Goal: Information Seeking & Learning: Understand process/instructions

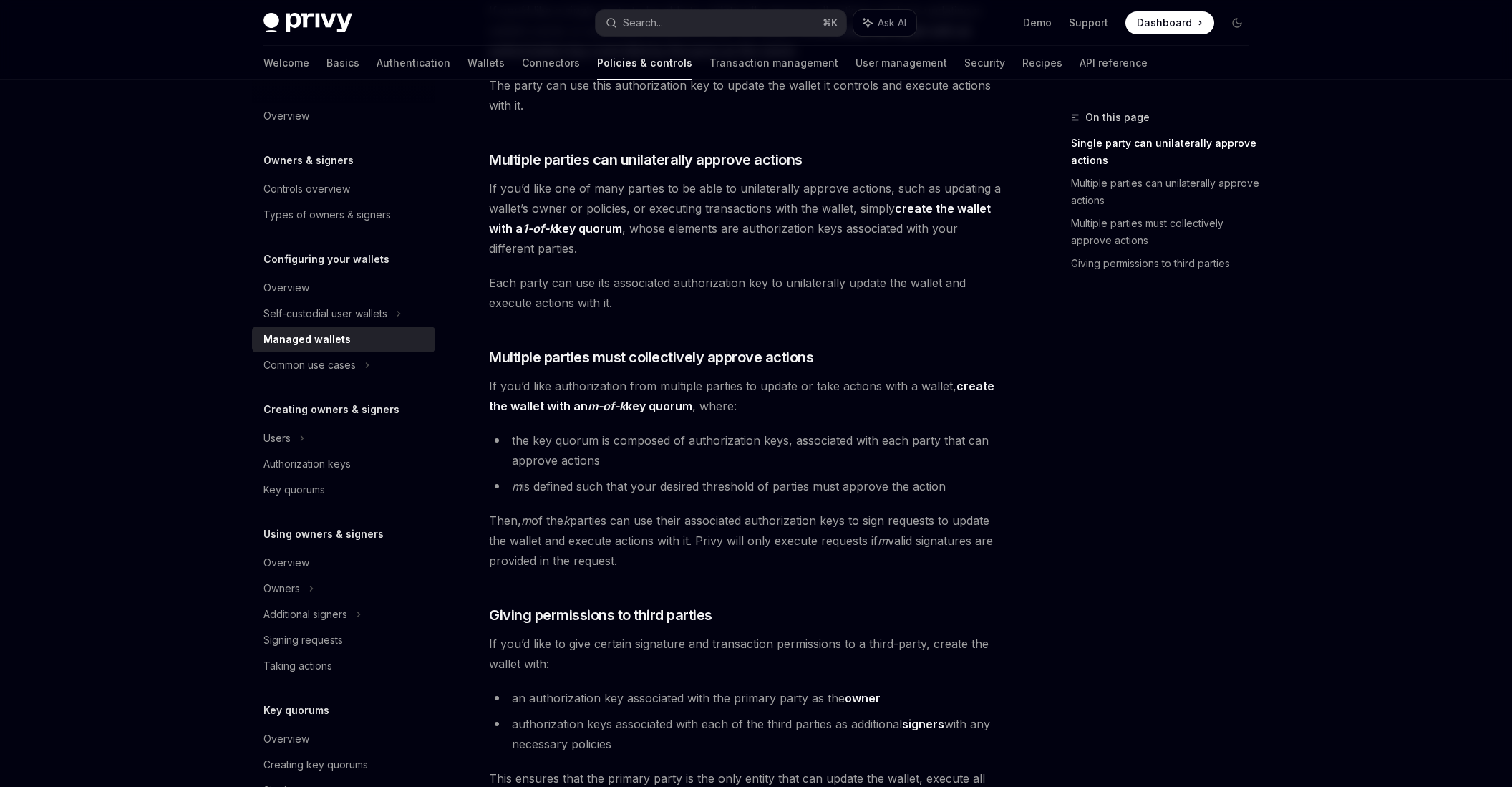
scroll to position [537, 0]
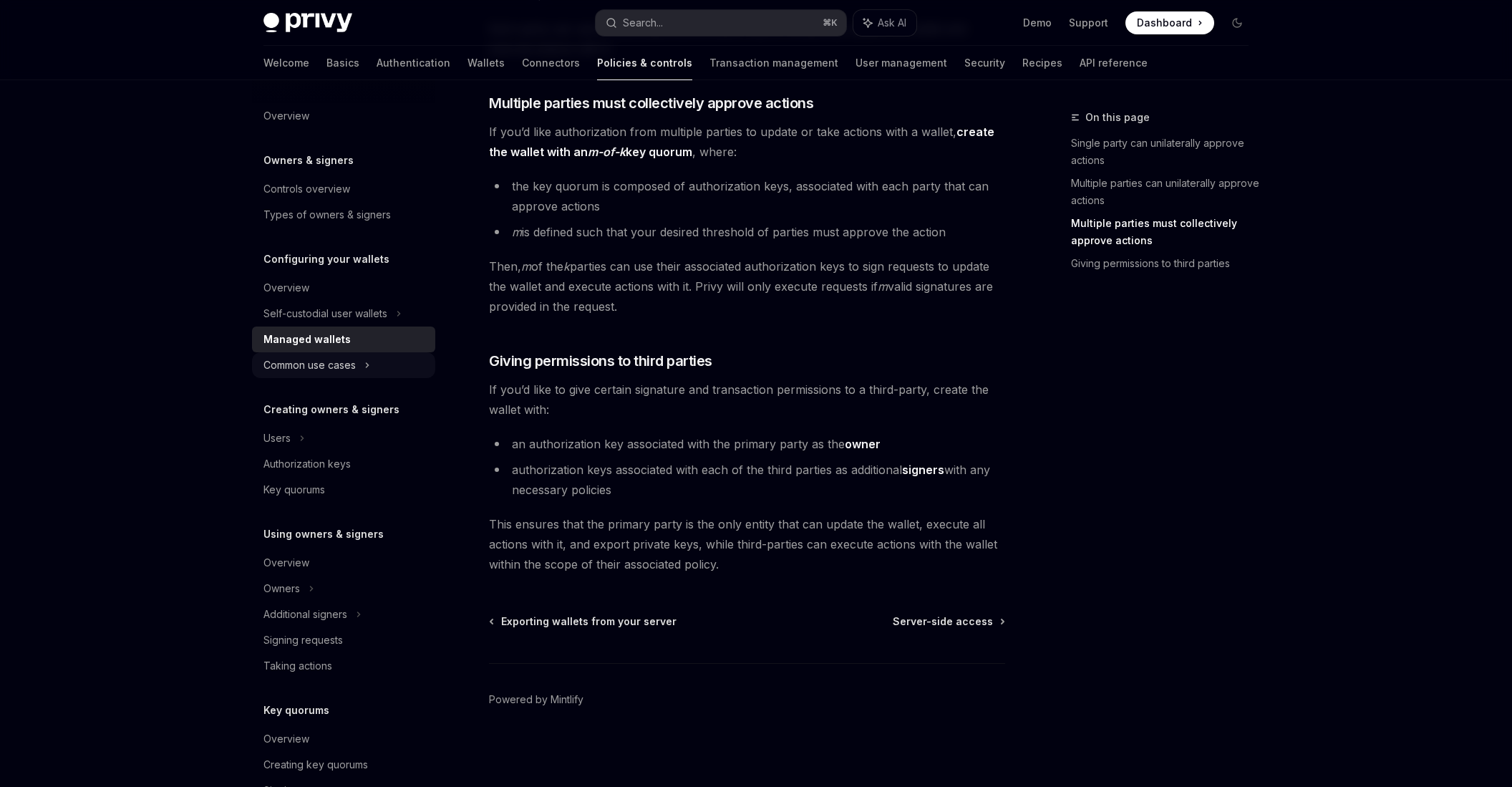
click at [305, 367] on div "Common use cases" at bounding box center [309, 365] width 92 height 17
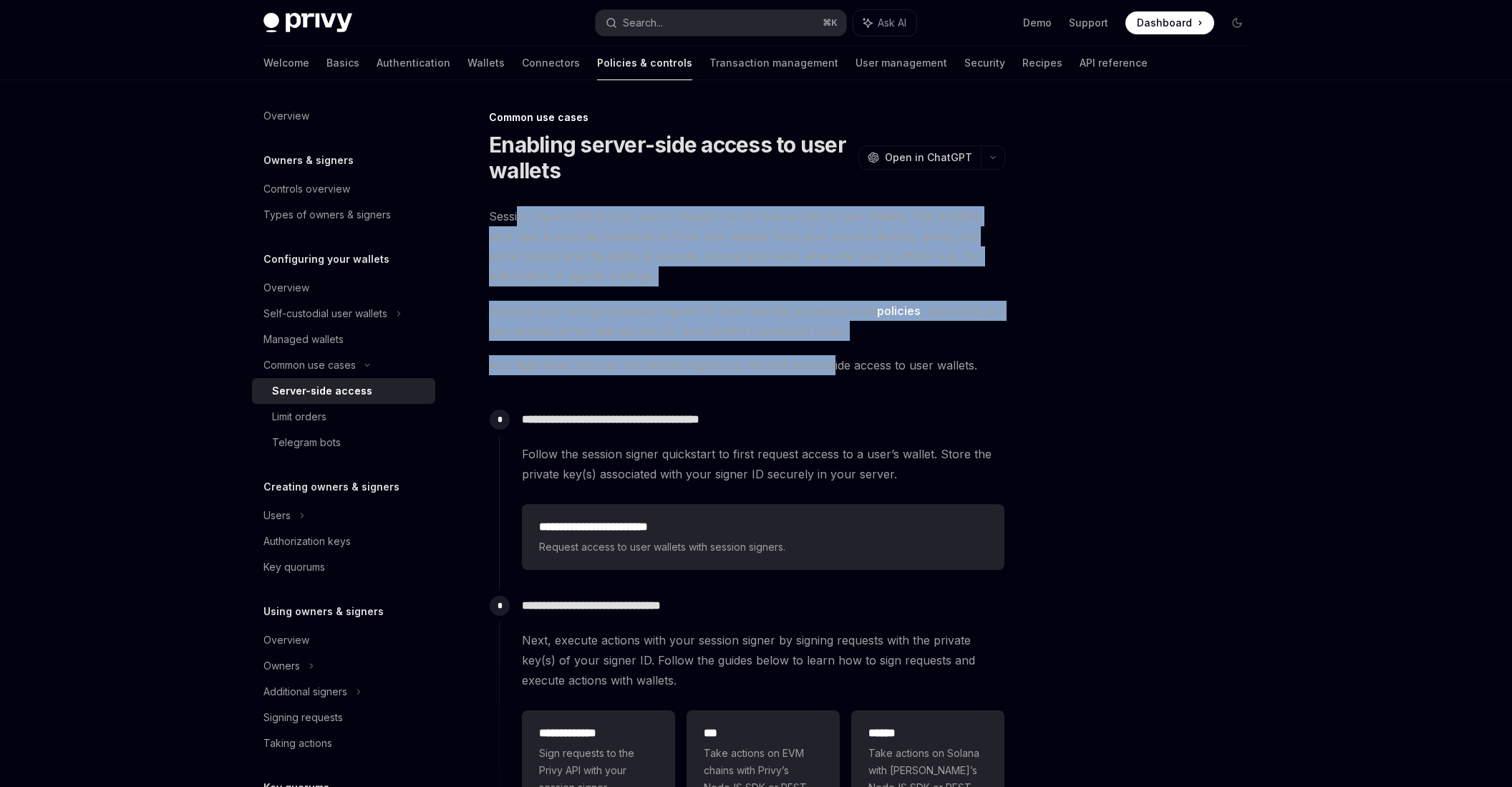
drag, startPoint x: 519, startPoint y: 219, endPoint x: 832, endPoint y: 365, distance: 345.4
click at [832, 365] on div "**********" at bounding box center [747, 527] width 516 height 642
click at [832, 365] on span "At a high-level, you can use session signers to request server-side access to u…" at bounding box center [747, 365] width 516 height 20
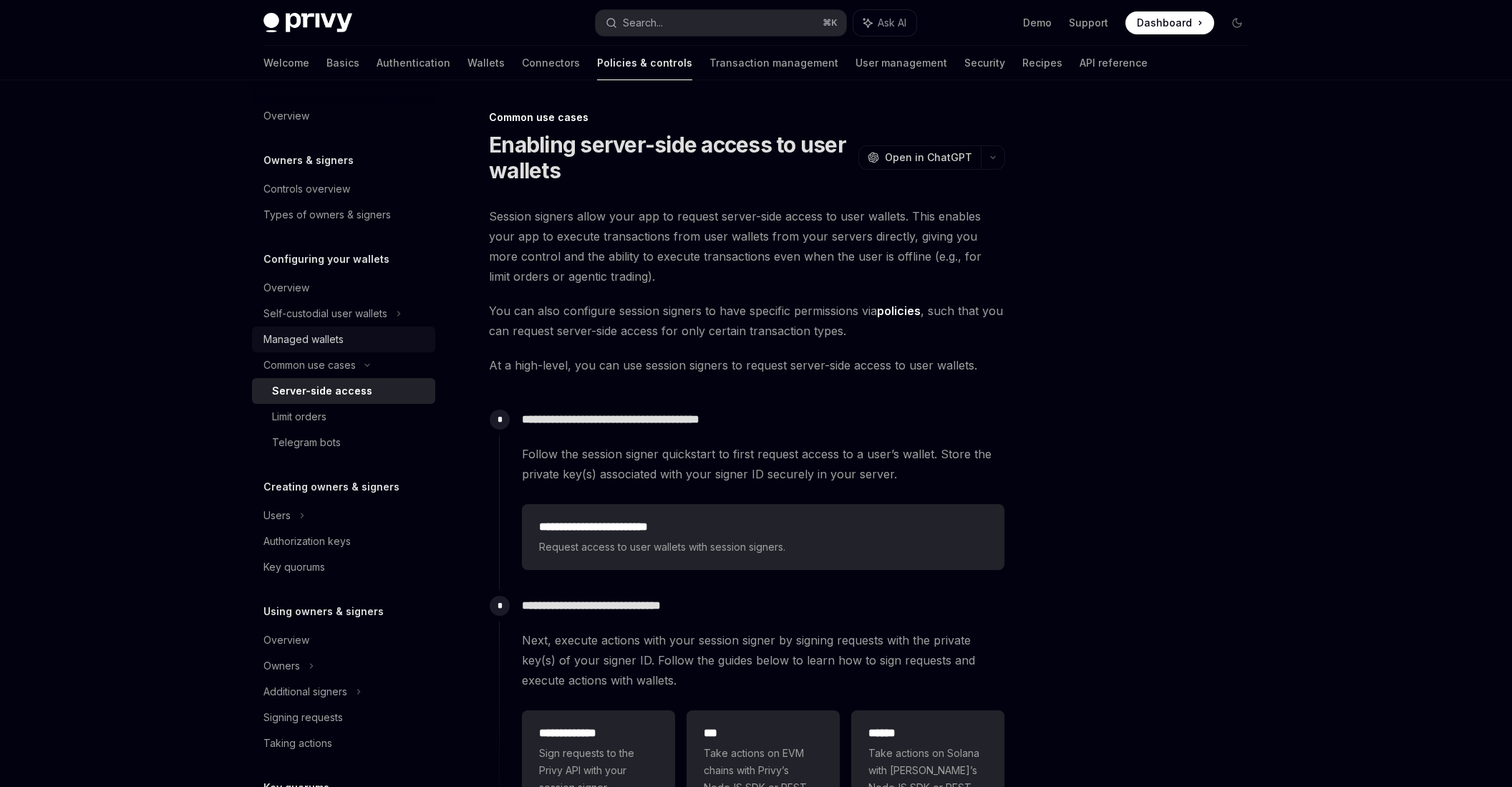
click at [305, 341] on div "Managed wallets" at bounding box center [303, 338] width 80 height 17
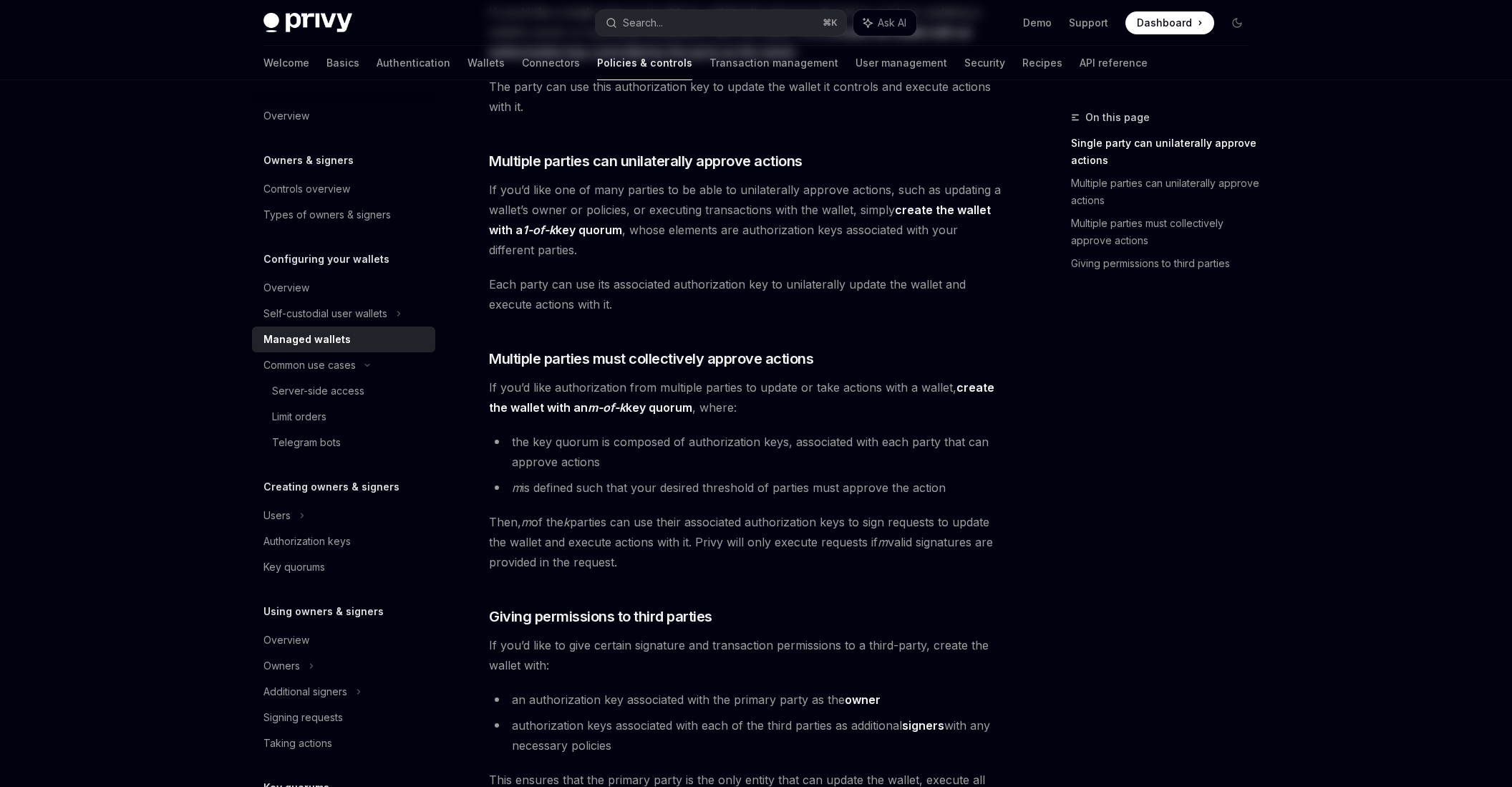
scroll to position [443, 0]
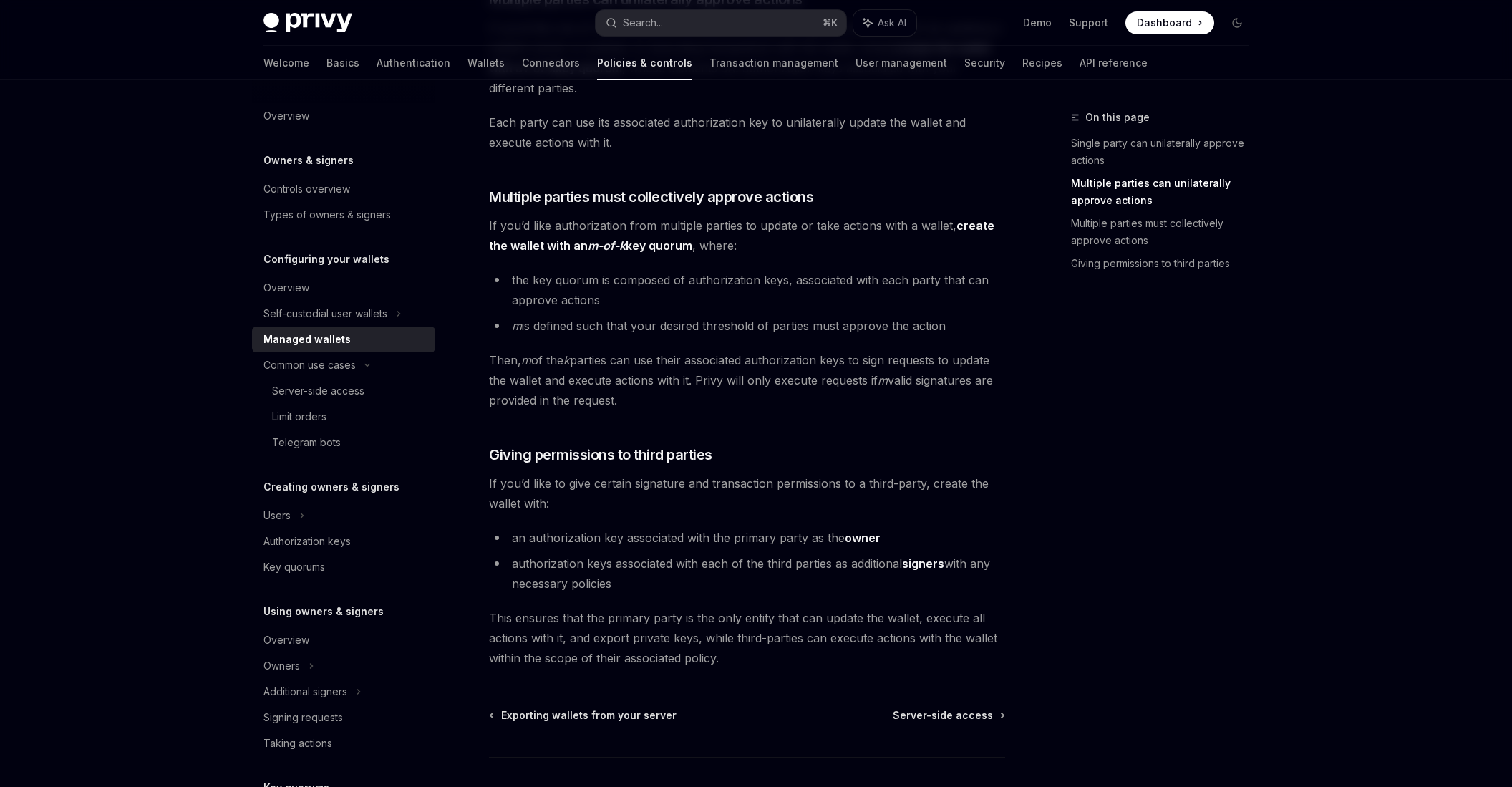
drag, startPoint x: 507, startPoint y: 483, endPoint x: 680, endPoint y: 579, distance: 197.9
click at [680, 579] on div "Privy supports creating managed wallets that can be associated with your app, a…" at bounding box center [747, 202] width 516 height 930
click at [680, 579] on li "authorization keys associated with each of the third parties as additional sign…" at bounding box center [747, 573] width 516 height 41
click at [336, 388] on div "Server-side access" at bounding box center [317, 391] width 92 height 17
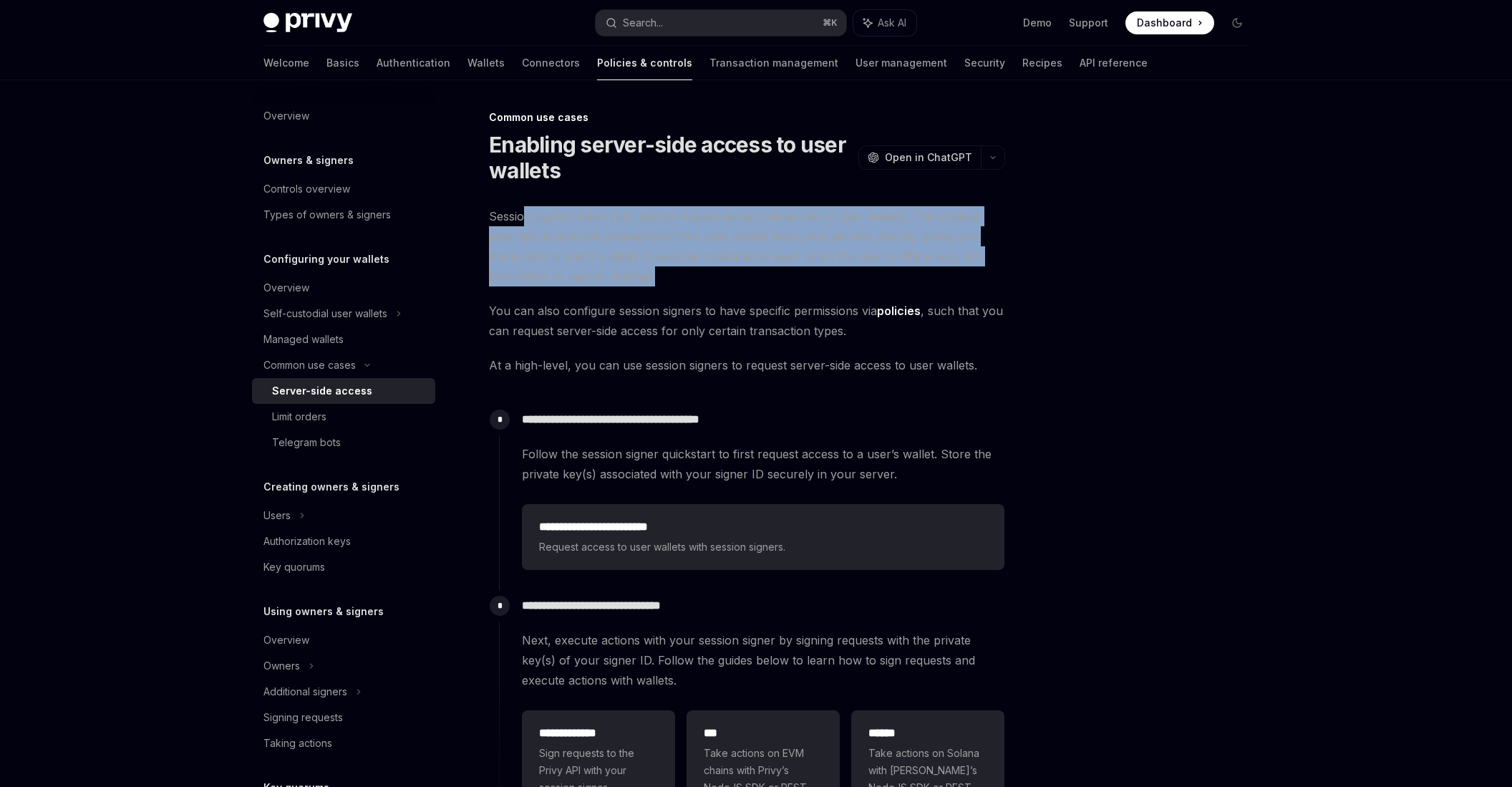
drag, startPoint x: 528, startPoint y: 219, endPoint x: 645, endPoint y: 274, distance: 129.3
click at [645, 274] on span "Session signers allow your app to request server-side access to user wallets. T…" at bounding box center [747, 246] width 516 height 80
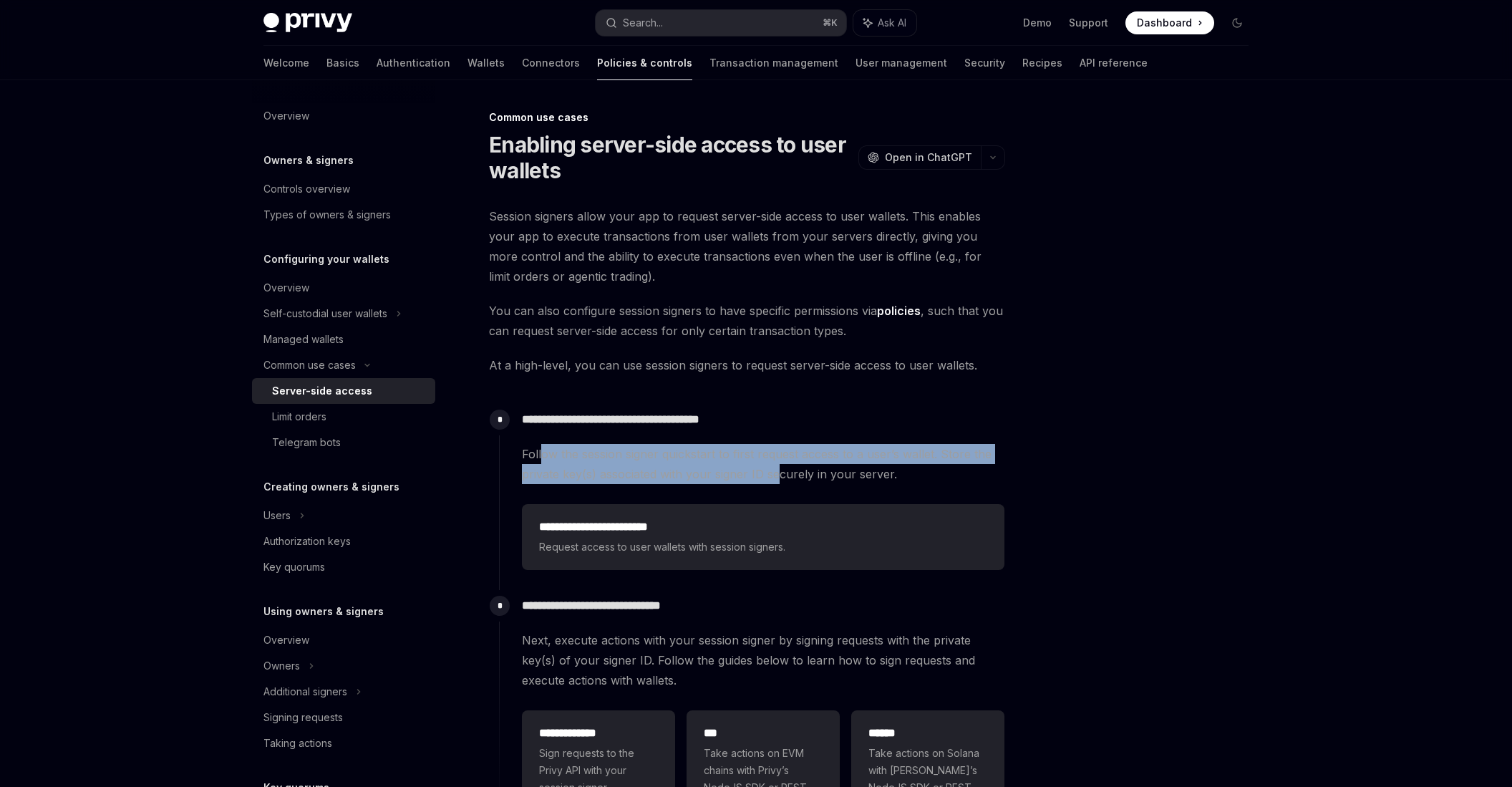
drag, startPoint x: 544, startPoint y: 452, endPoint x: 779, endPoint y: 473, distance: 235.9
click at [779, 473] on span "Follow the session signer quickstart to first request access to a user’s wallet…" at bounding box center [763, 464] width 483 height 41
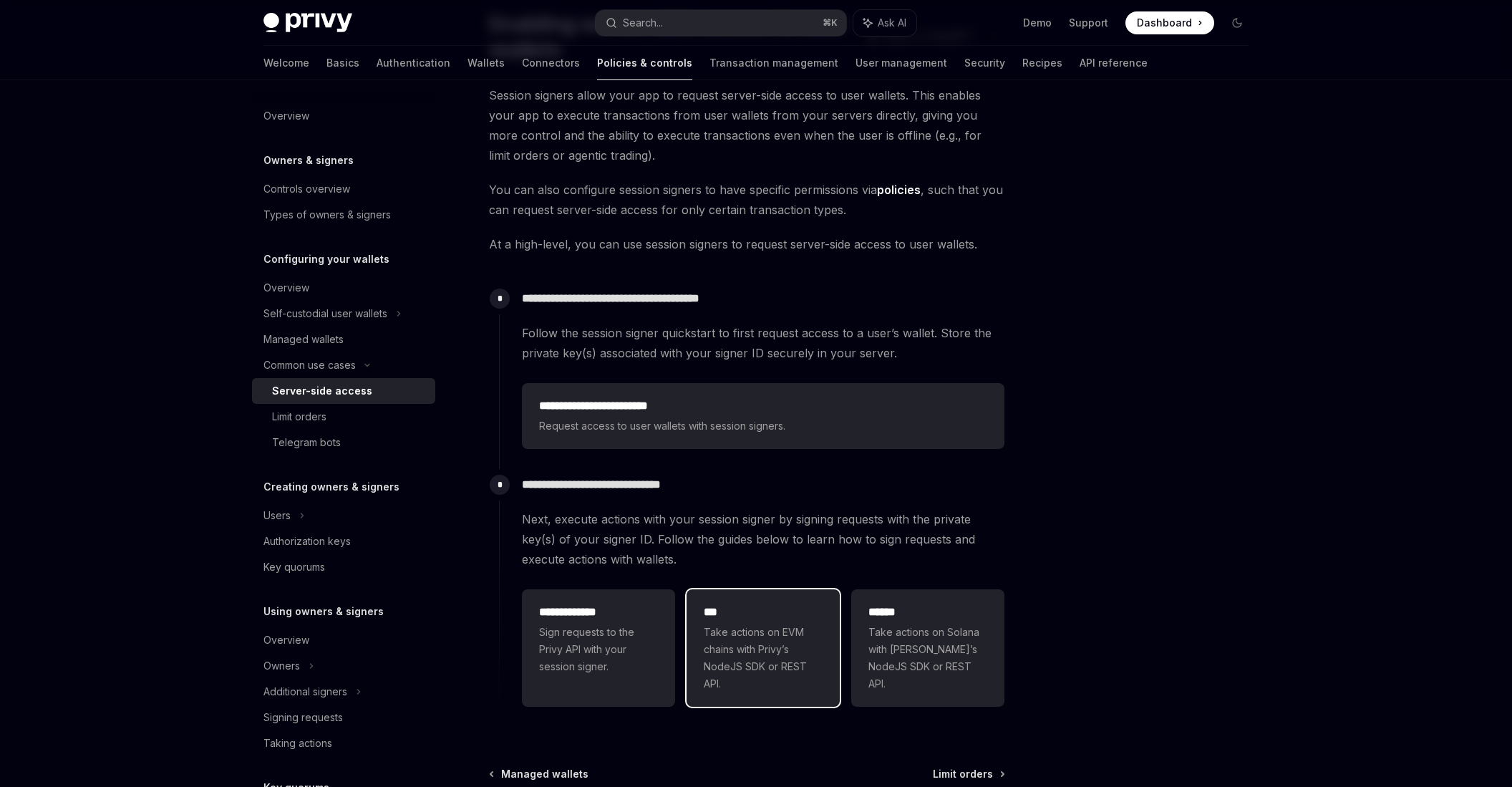
scroll to position [243, 0]
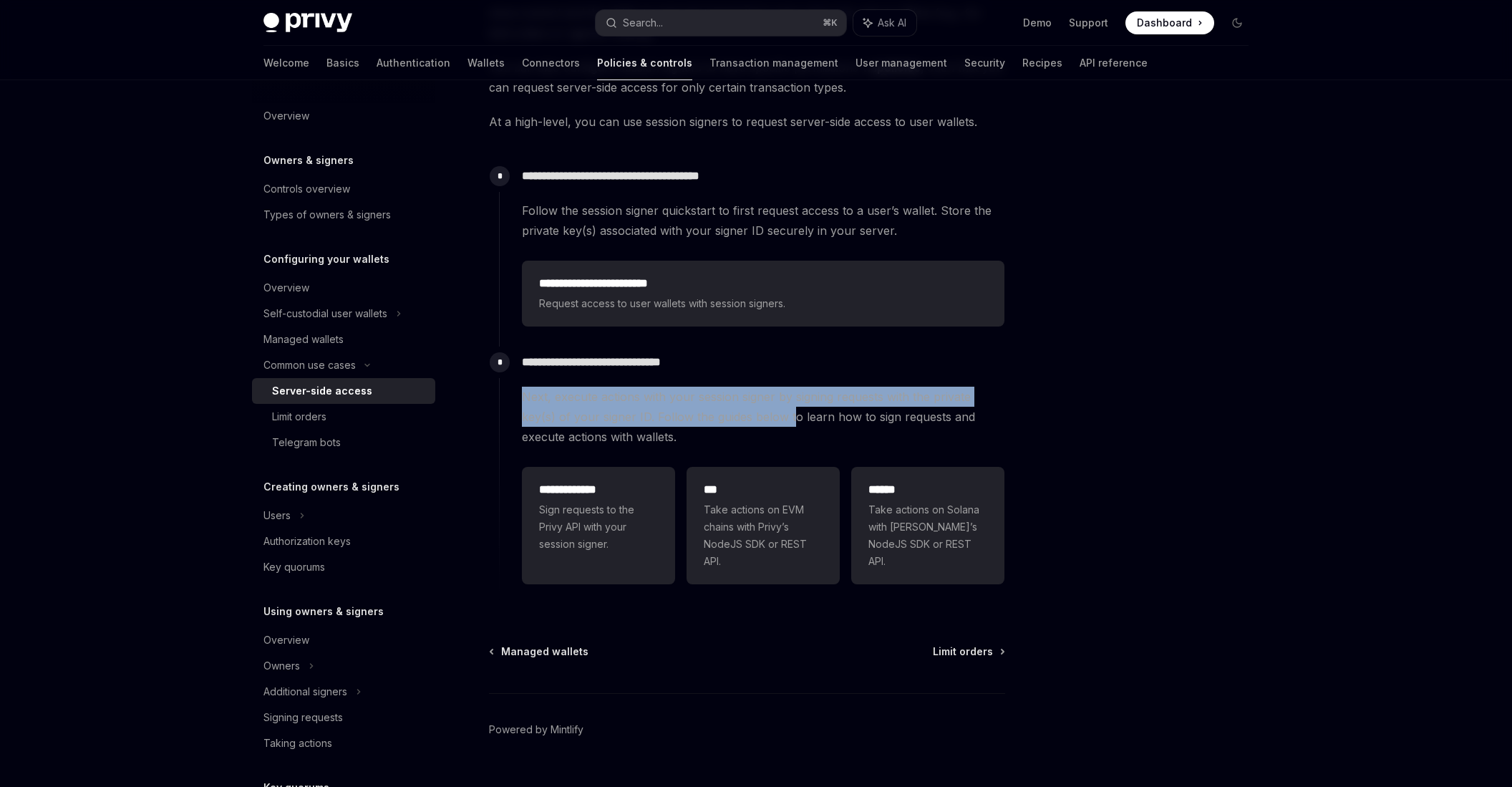
drag, startPoint x: 792, startPoint y: 423, endPoint x: 647, endPoint y: 386, distance: 149.6
click at [647, 386] on div "**********" at bounding box center [753, 468] width 506 height 243
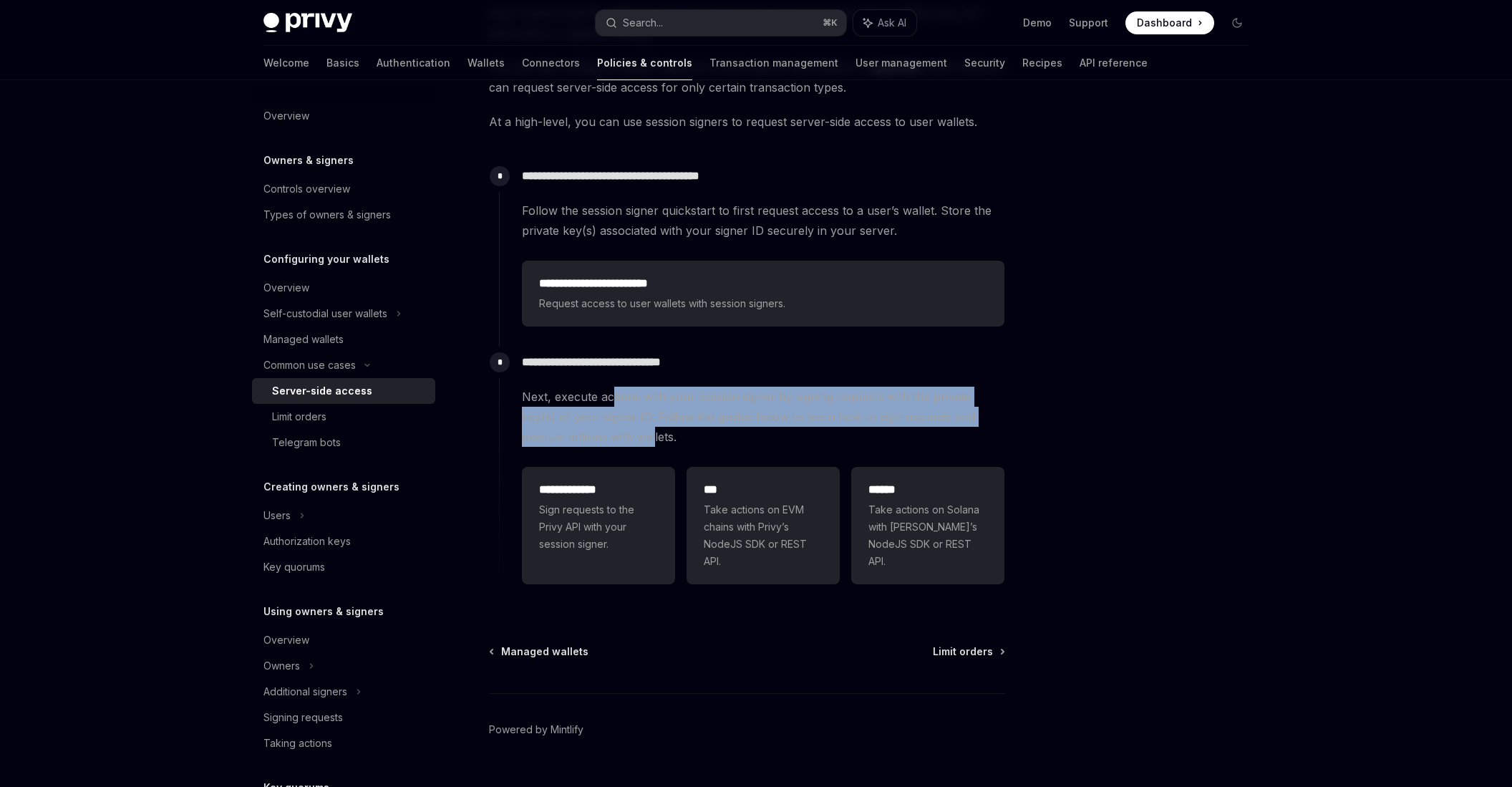
drag, startPoint x: 614, startPoint y: 394, endPoint x: 656, endPoint y: 431, distance: 56.0
click at [656, 431] on span "Next, execute actions with your session signer by signing requests with the pri…" at bounding box center [763, 416] width 483 height 60
drag, startPoint x: 656, startPoint y: 431, endPoint x: 623, endPoint y: 397, distance: 47.4
click at [623, 397] on span "Next, execute actions with your session signer by signing requests with the pri…" at bounding box center [763, 416] width 483 height 60
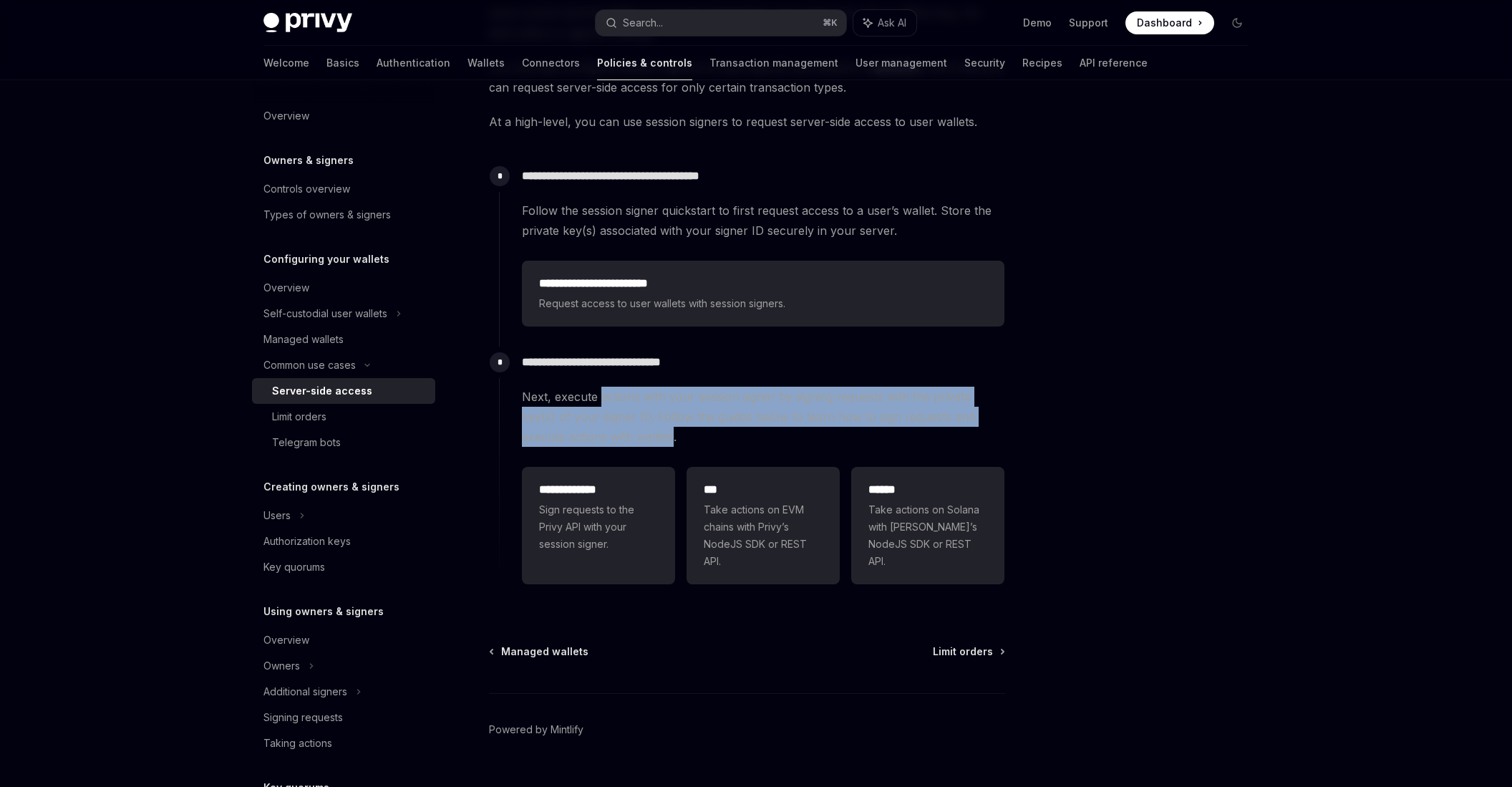
click at [623, 397] on span "Next, execute actions with your session signer by signing requests with the pri…" at bounding box center [763, 416] width 483 height 60
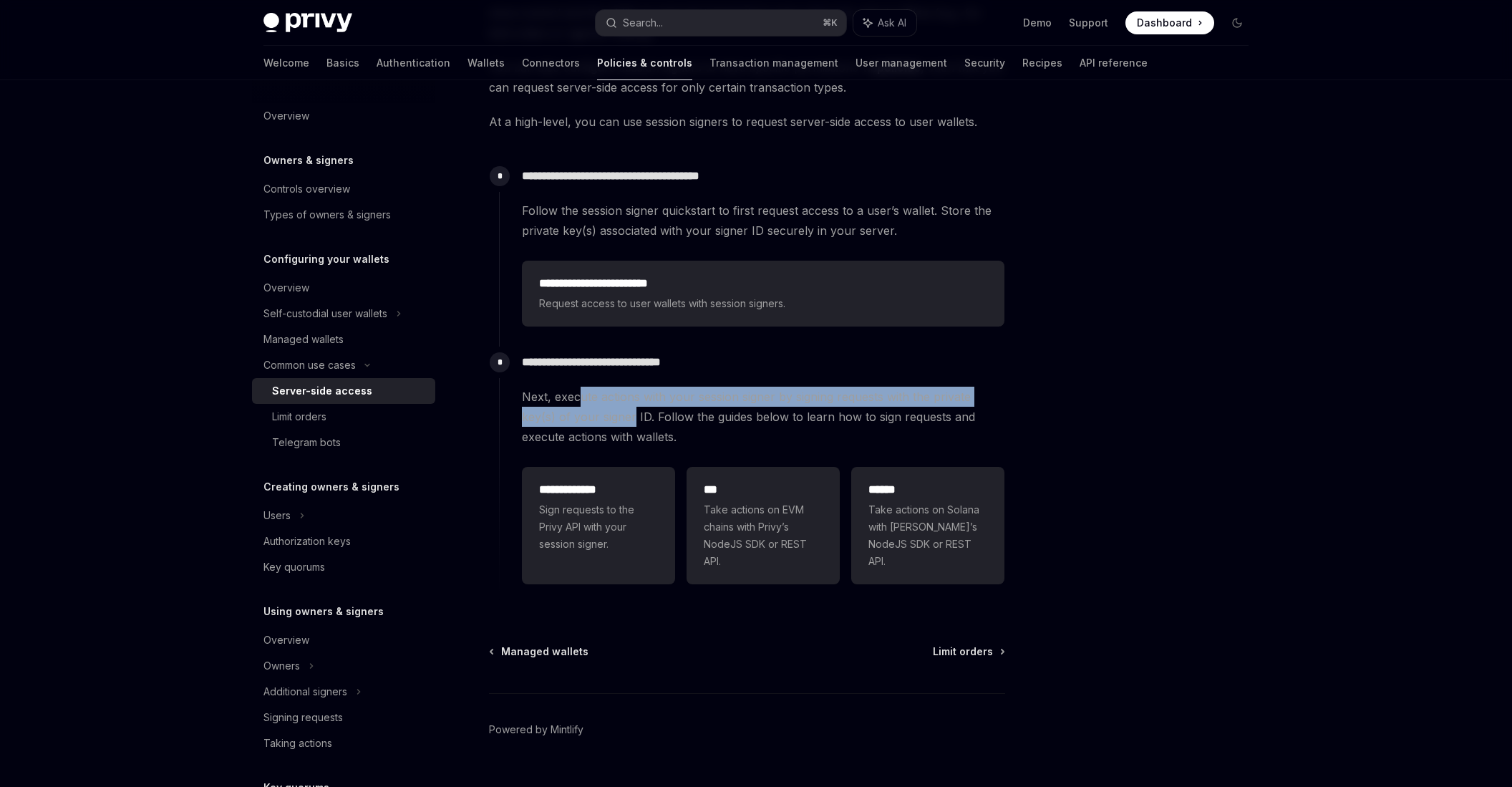
drag, startPoint x: 578, startPoint y: 400, endPoint x: 634, endPoint y: 413, distance: 57.5
click at [634, 413] on span "Next, execute actions with your session signer by signing requests with the pri…" at bounding box center [763, 416] width 483 height 60
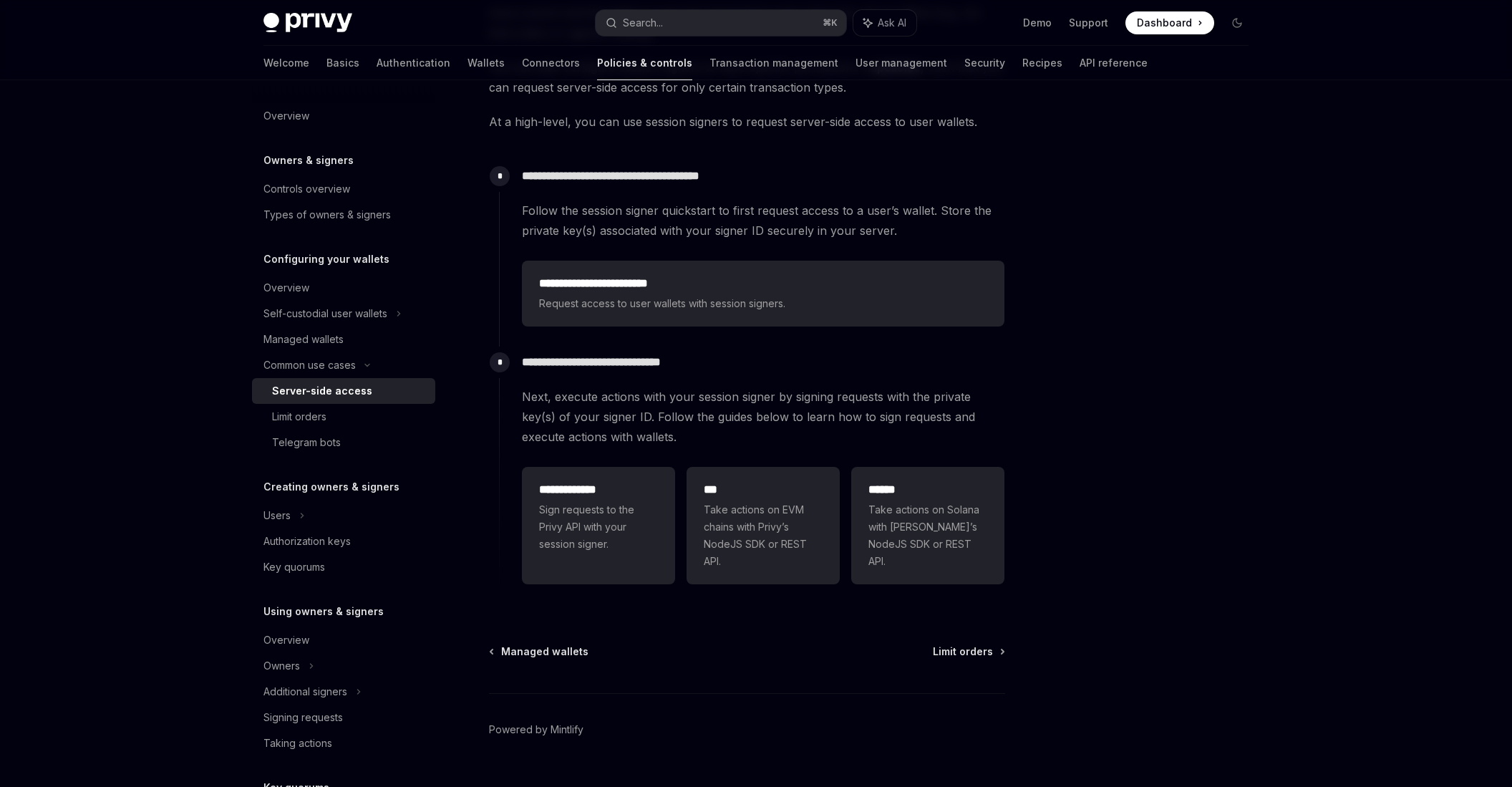
scroll to position [0, 0]
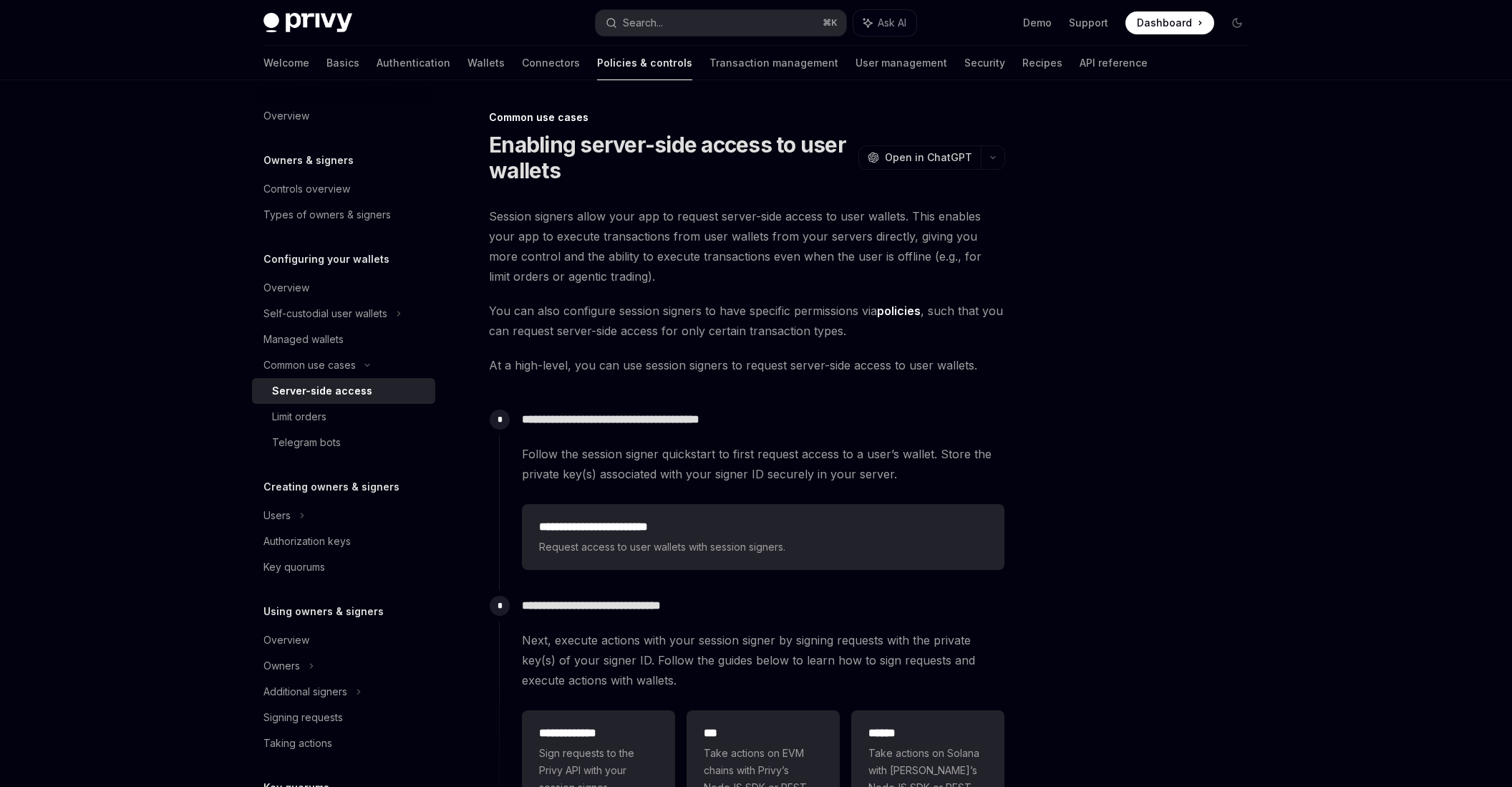
click at [598, 365] on span "At a high-level, you can use session signers to request server-side access to u…" at bounding box center [747, 365] width 516 height 20
click at [597, 365] on span "At a high-level, you can use session signers to request server-side access to u…" at bounding box center [747, 365] width 516 height 20
click at [595, 365] on span "At a high-level, you can use session signers to request server-side access to u…" at bounding box center [747, 365] width 516 height 20
click at [647, 366] on span "At a high-level, you can use session signers to request server-side access to u…" at bounding box center [747, 365] width 516 height 20
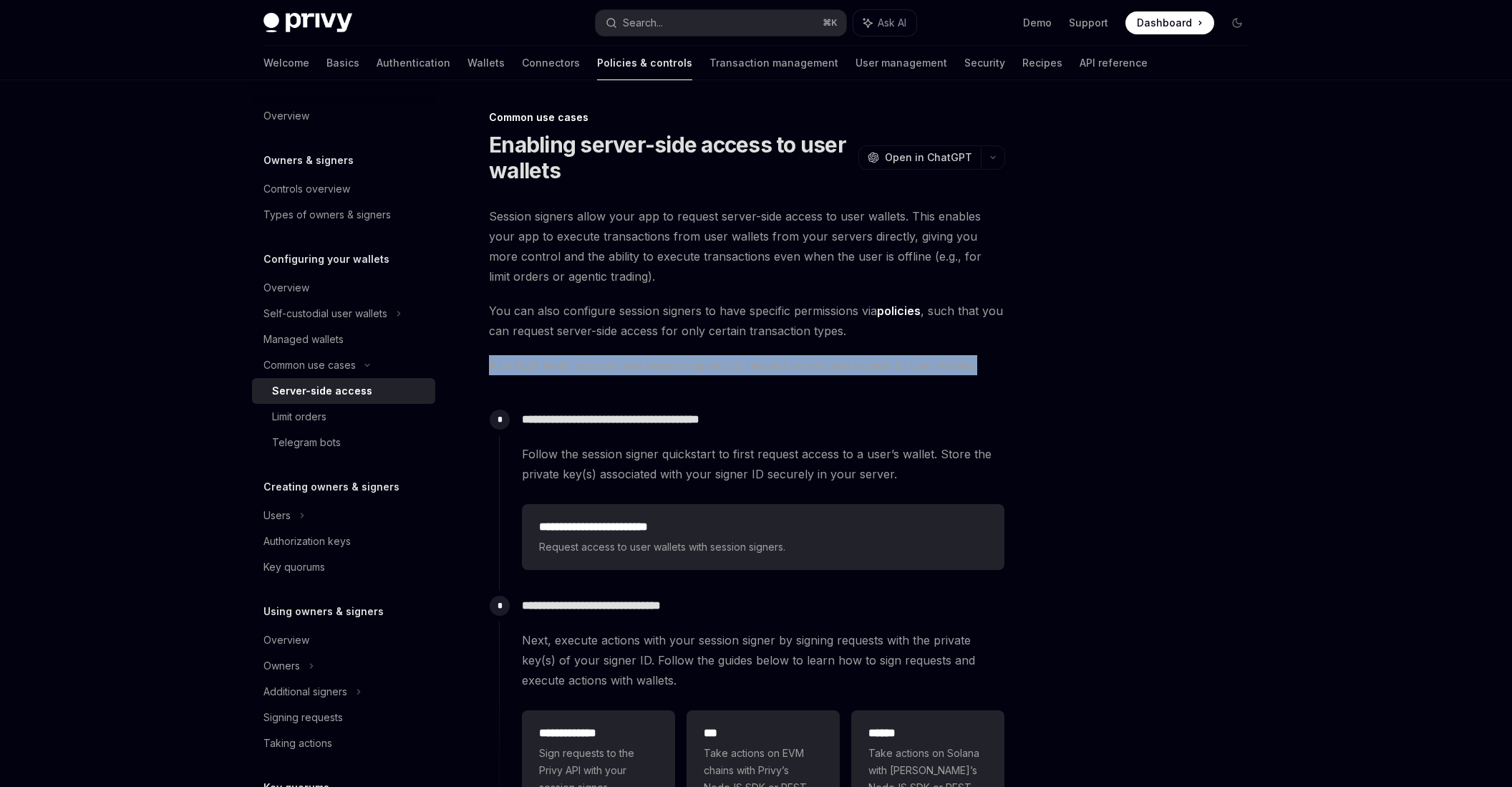
click at [647, 366] on span "At a high-level, you can use session signers to request server-side access to u…" at bounding box center [747, 365] width 516 height 20
copy div "At a high-level, you can use session signers to request server-side access to u…"
click at [325, 345] on div "Managed wallets" at bounding box center [303, 338] width 80 height 17
type textarea "*"
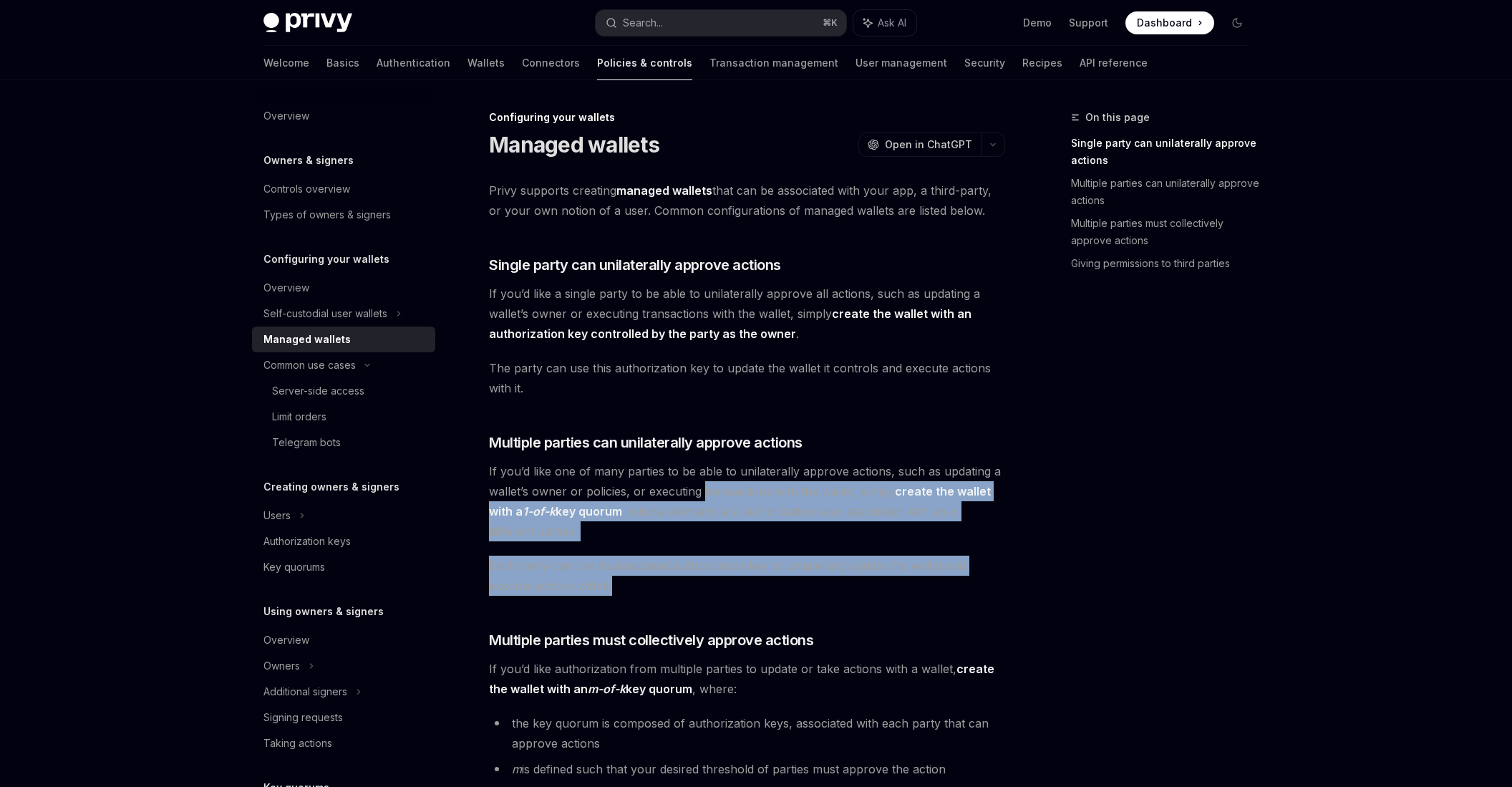
drag, startPoint x: 701, startPoint y: 489, endPoint x: 749, endPoint y: 587, distance: 109.1
click at [749, 587] on div "Privy supports creating managed wallets that can be associated with your app, a…" at bounding box center [747, 645] width 516 height 930
click at [749, 587] on span "Each party can use its associated authorization key to unilaterally update the …" at bounding box center [747, 575] width 516 height 41
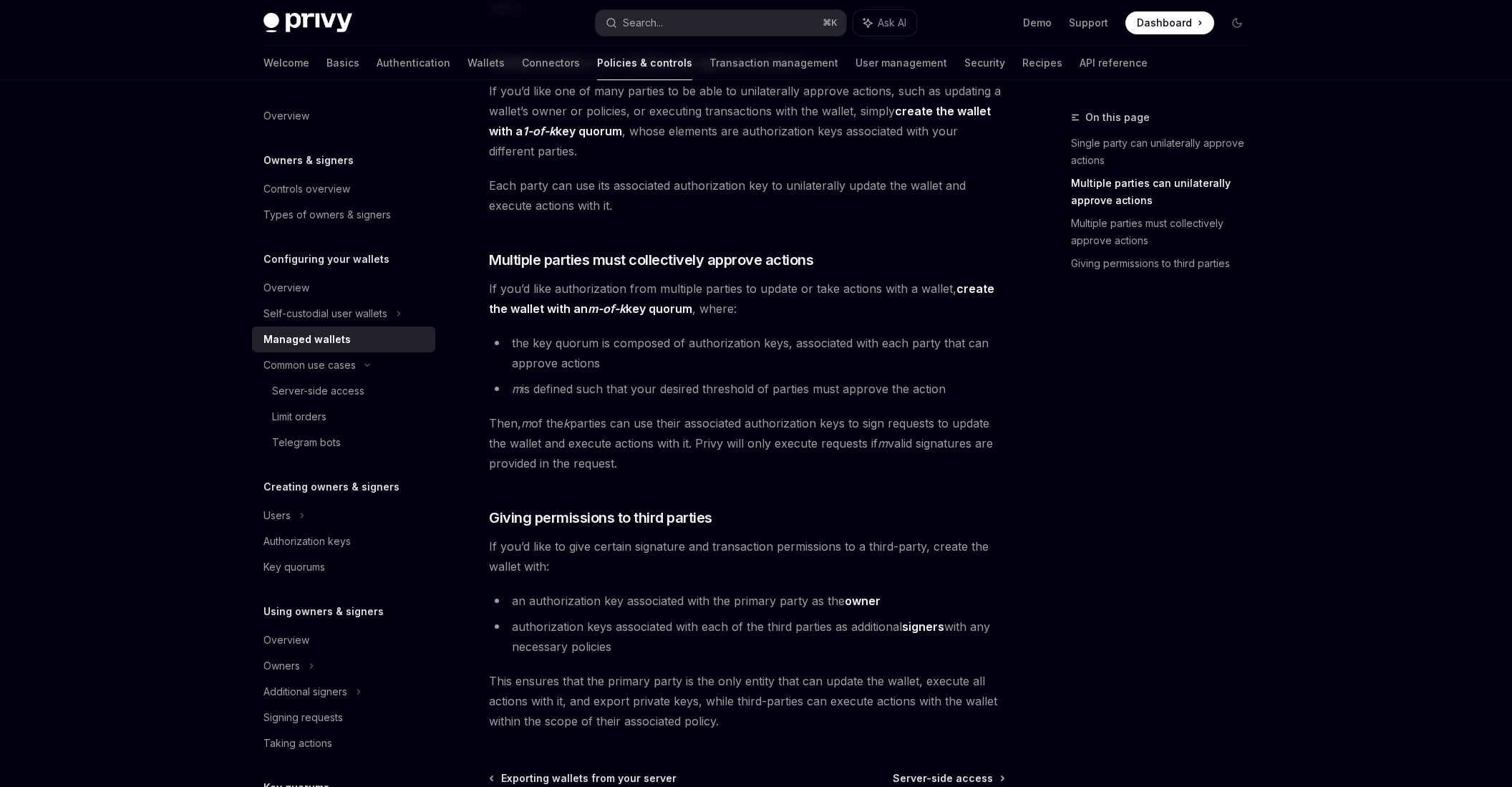
scroll to position [442, 0]
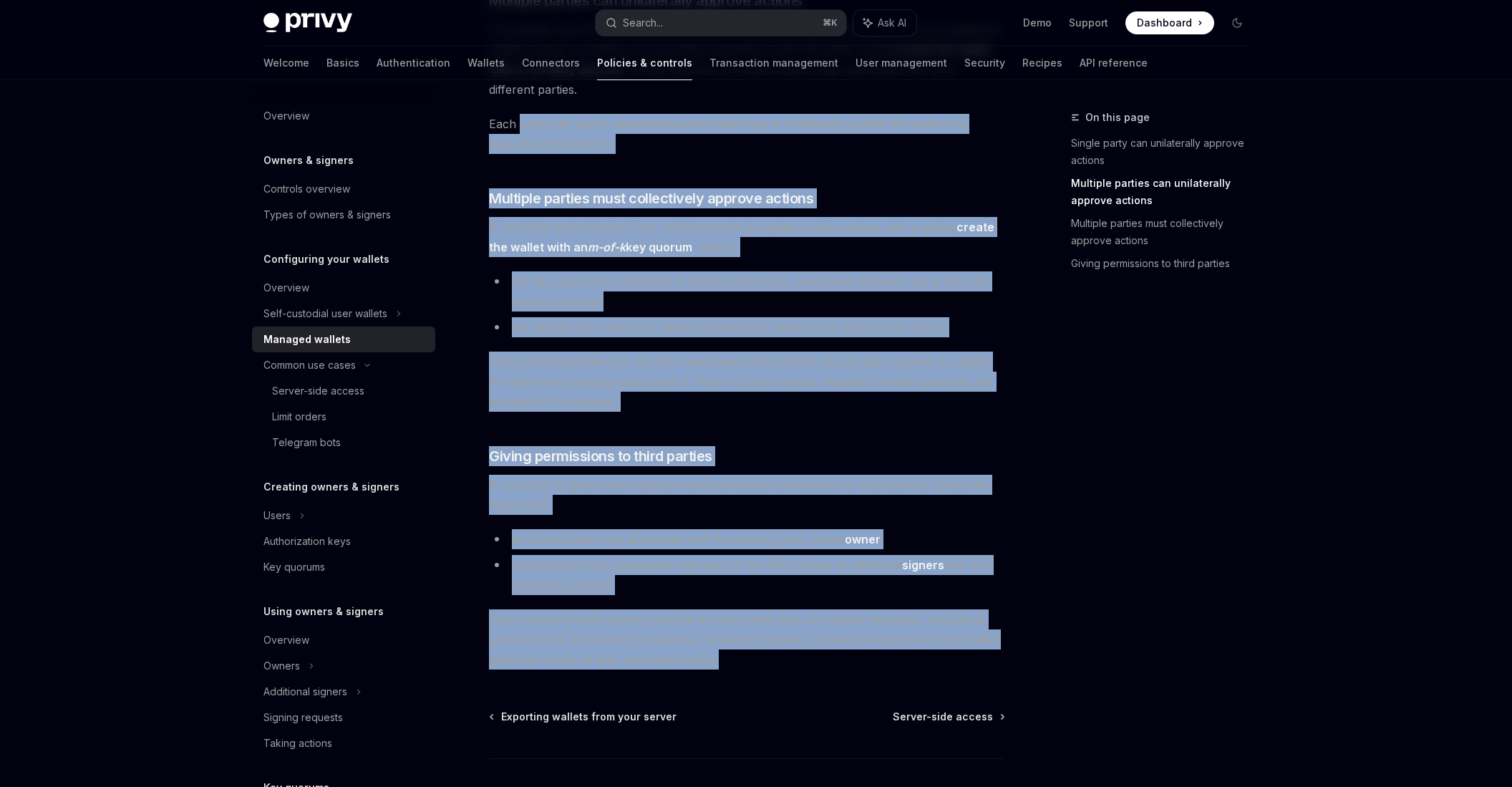
drag, startPoint x: 527, startPoint y: 140, endPoint x: 770, endPoint y: 670, distance: 583.1
click at [770, 670] on div "Configuring your wallets Managed wallets OpenAI Open in ChatGPT OpenAI Open in …" at bounding box center [612, 274] width 790 height 1215
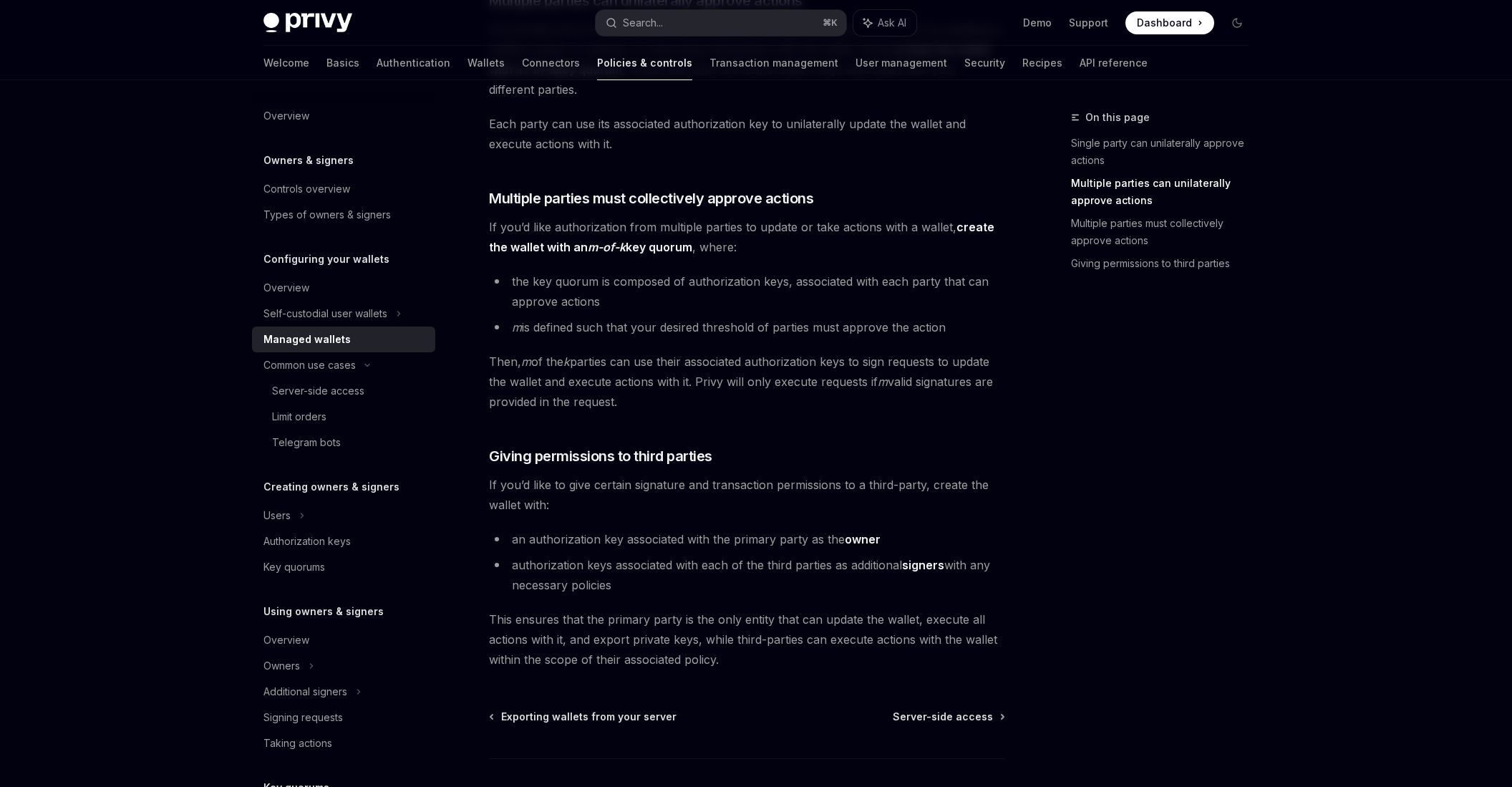
click at [770, 670] on div "Configuring your wallets Managed wallets OpenAI Open in ChatGPT OpenAI Open in …" at bounding box center [612, 274] width 790 height 1215
click at [188, 108] on div "Privy Docs home page Search... ⌘ K Ask AI Demo Support Dashboard Dashboard Sear…" at bounding box center [756, 219] width 1512 height 1324
